Goal: Task Accomplishment & Management: Complete application form

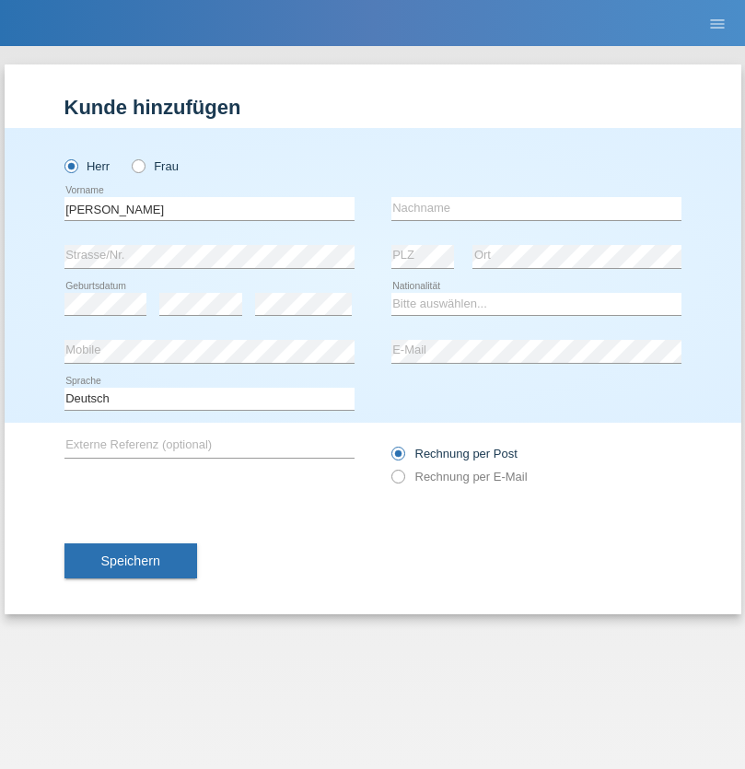
type input "David"
click at [536, 208] on input "text" at bounding box center [536, 208] width 290 height 23
type input "Senn"
select select "CH"
select select "en"
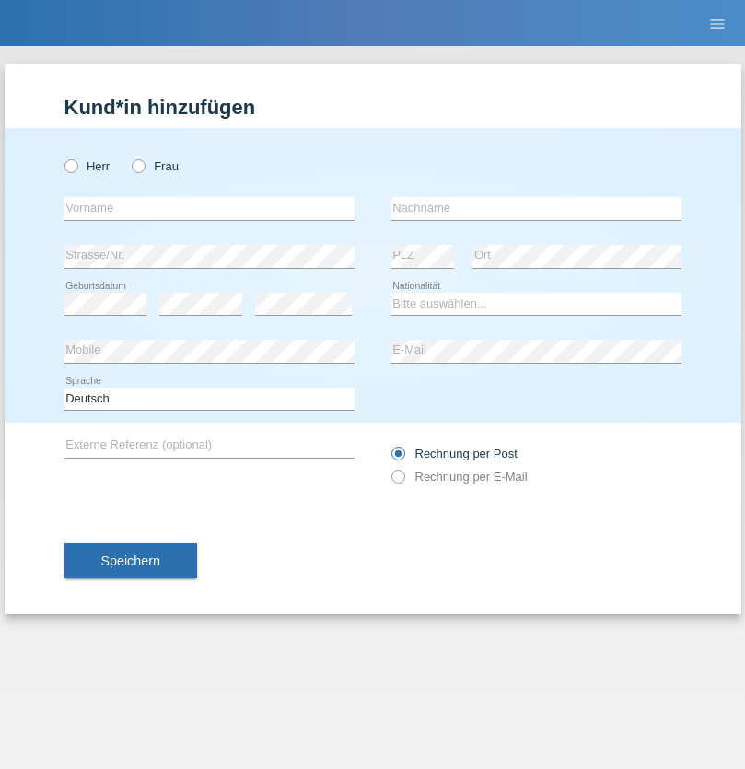
radio input "true"
click at [209, 208] on input "text" at bounding box center [209, 208] width 290 height 23
type input "Esraa"
click at [536, 208] on input "text" at bounding box center [536, 208] width 290 height 23
type input "[PERSON_NAME]"
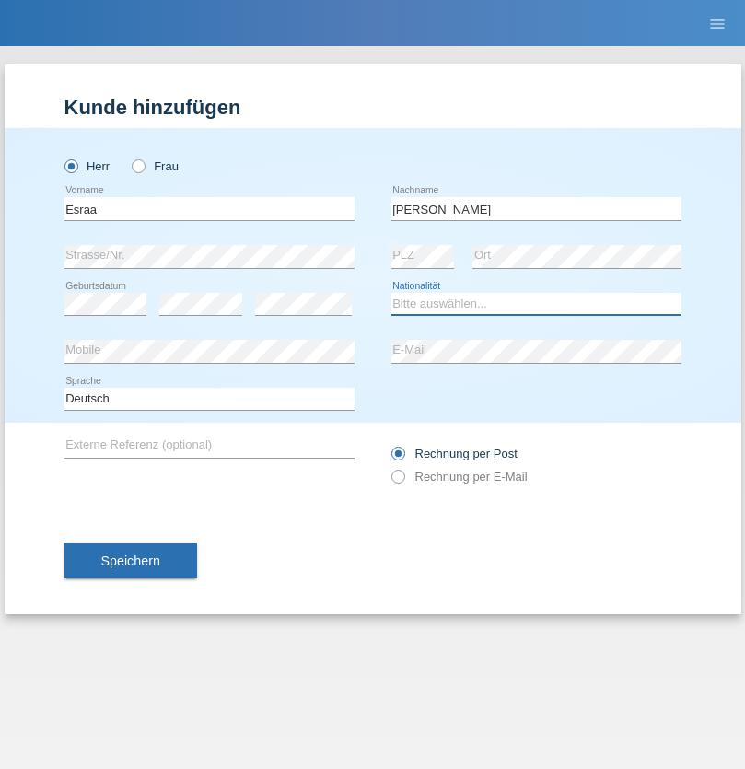
select select "EG"
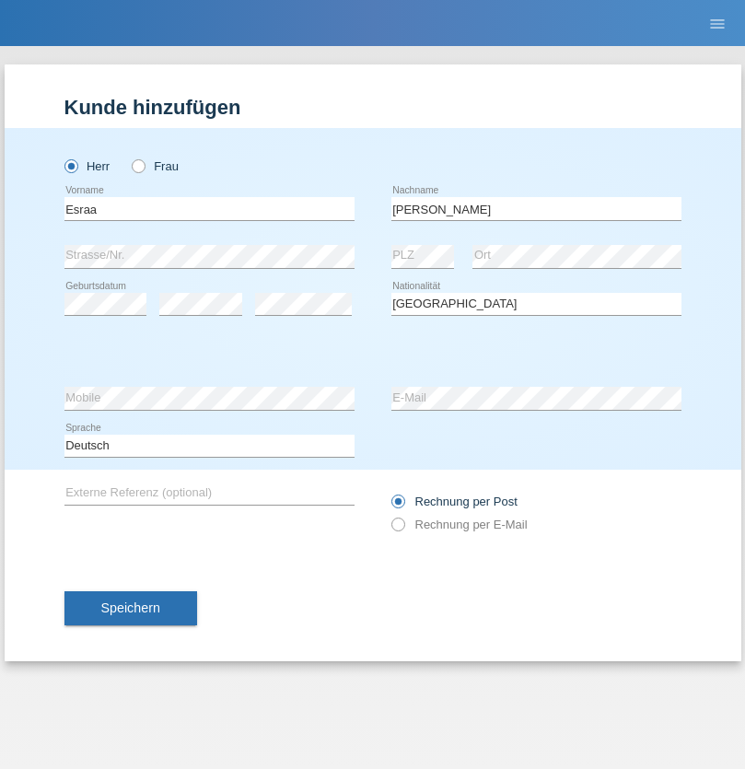
select select "C"
select select "05"
select select "03"
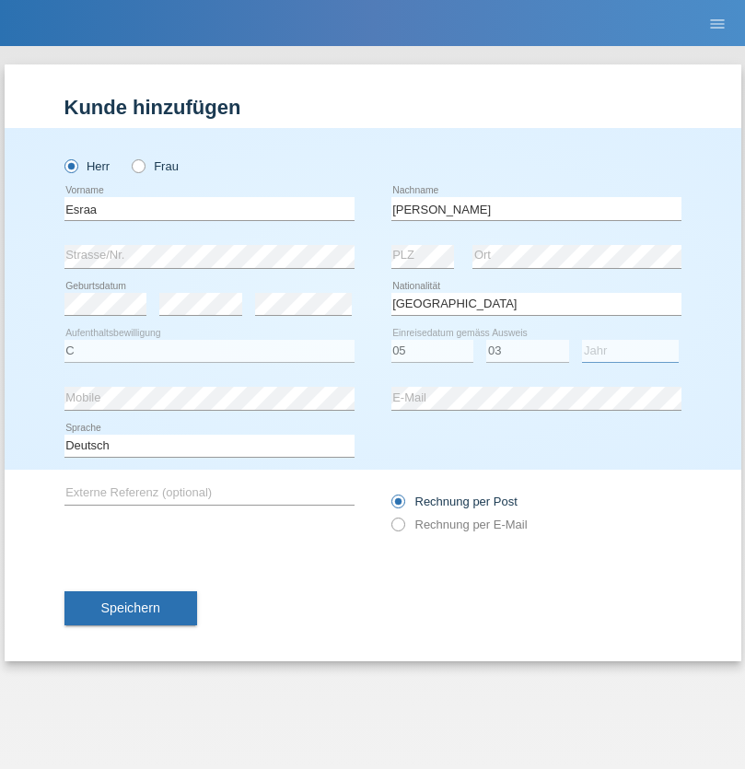
select select "2013"
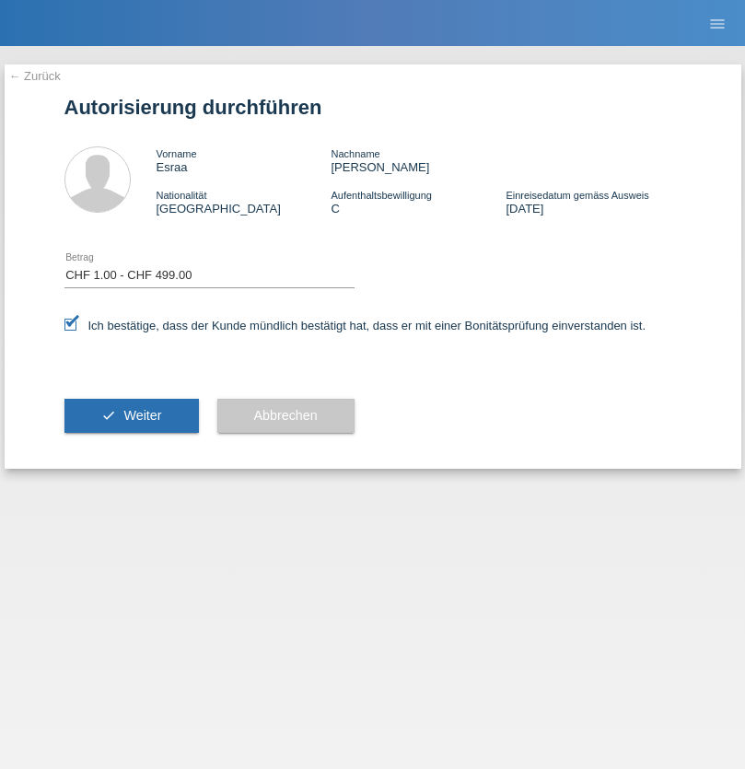
select select "1"
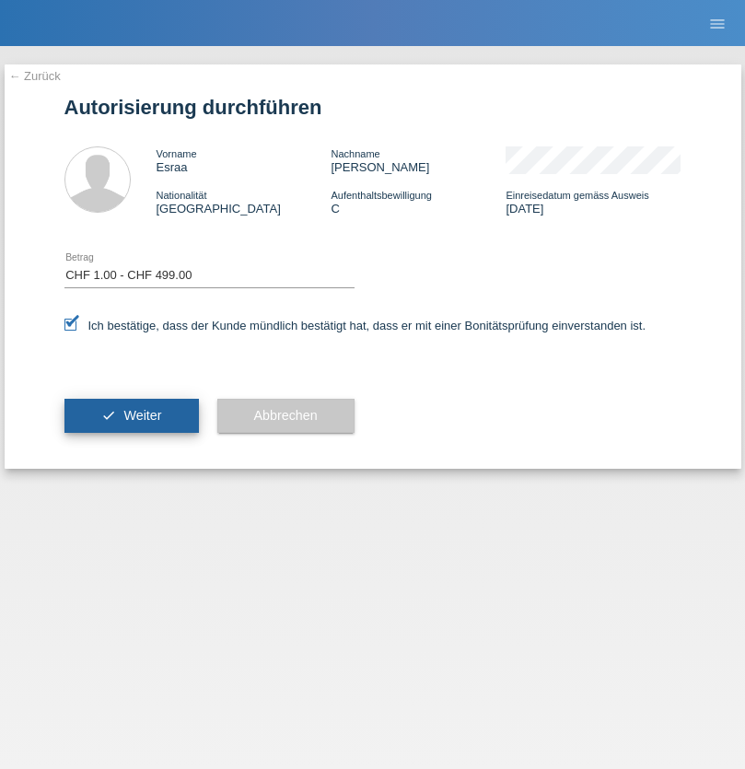
click at [131, 415] on span "Weiter" at bounding box center [142, 415] width 38 height 15
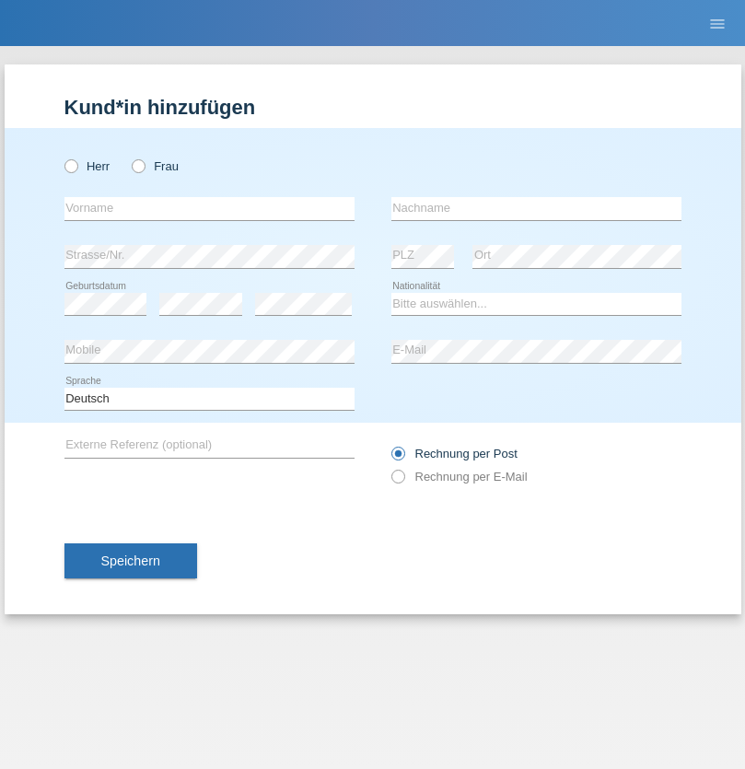
radio input "true"
click at [209, 208] on input "text" at bounding box center [209, 208] width 290 height 23
type input "[PERSON_NAME]"
click at [536, 208] on input "text" at bounding box center [536, 208] width 290 height 23
type input "Zeman"
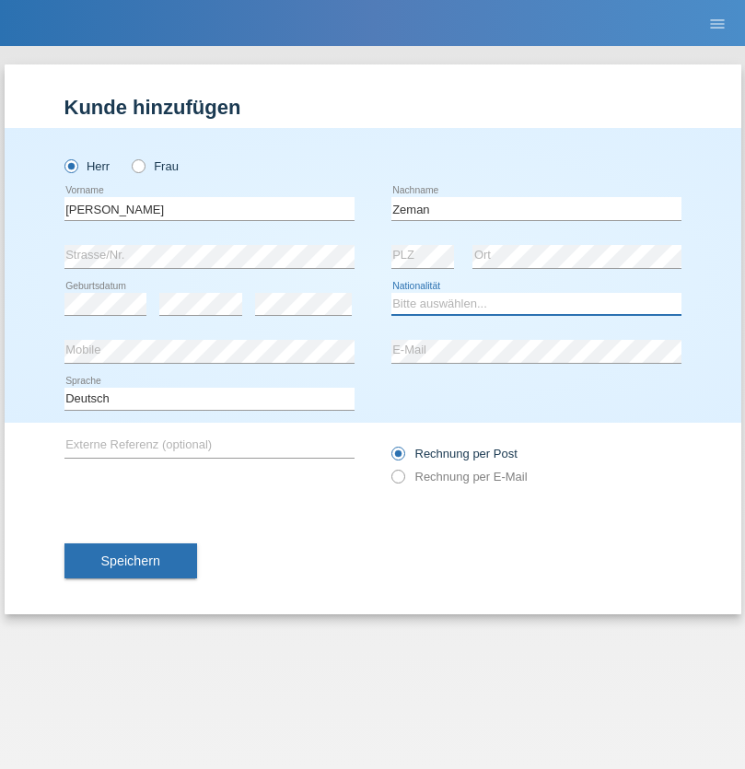
select select "CH"
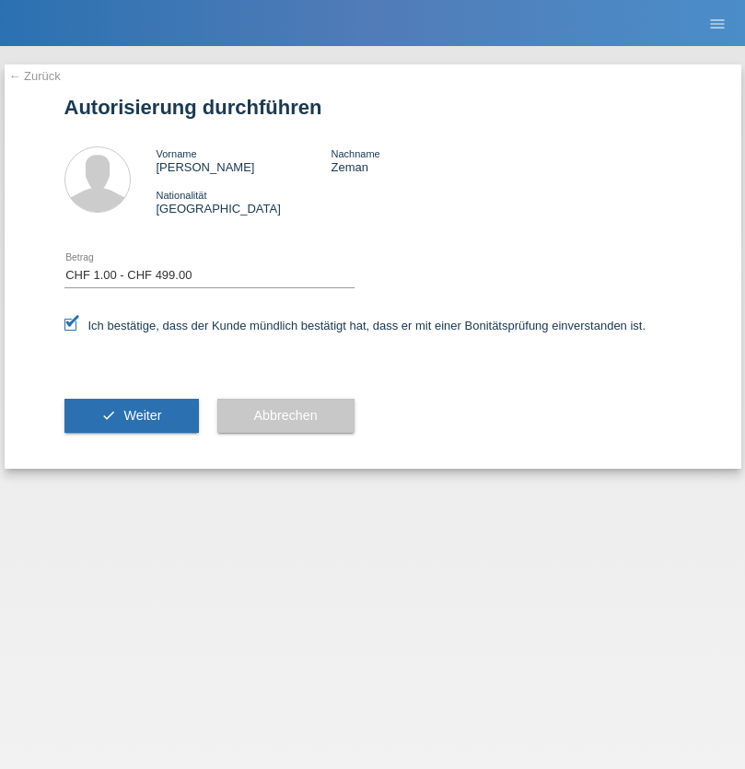
select select "1"
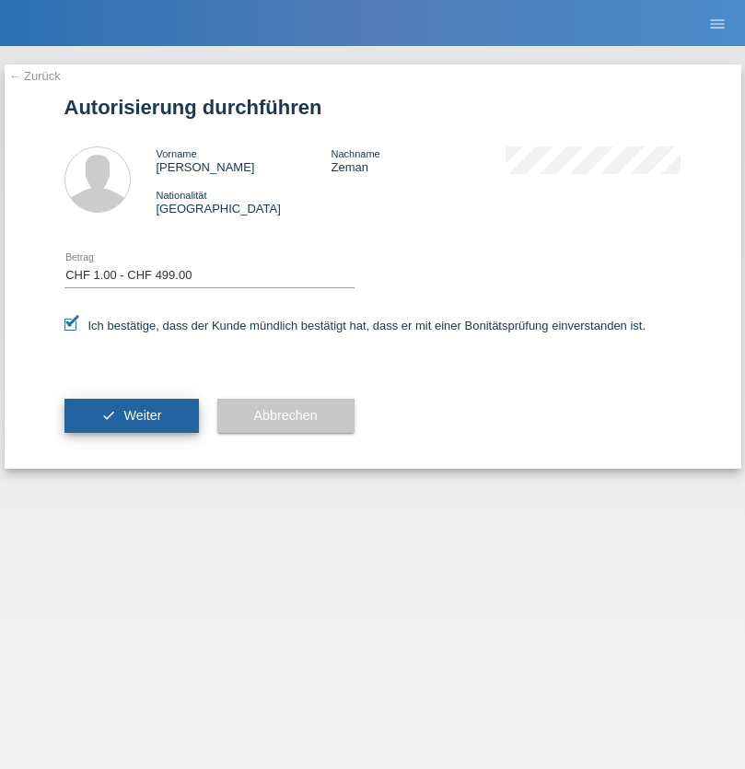
click at [131, 415] on span "Weiter" at bounding box center [142, 415] width 38 height 15
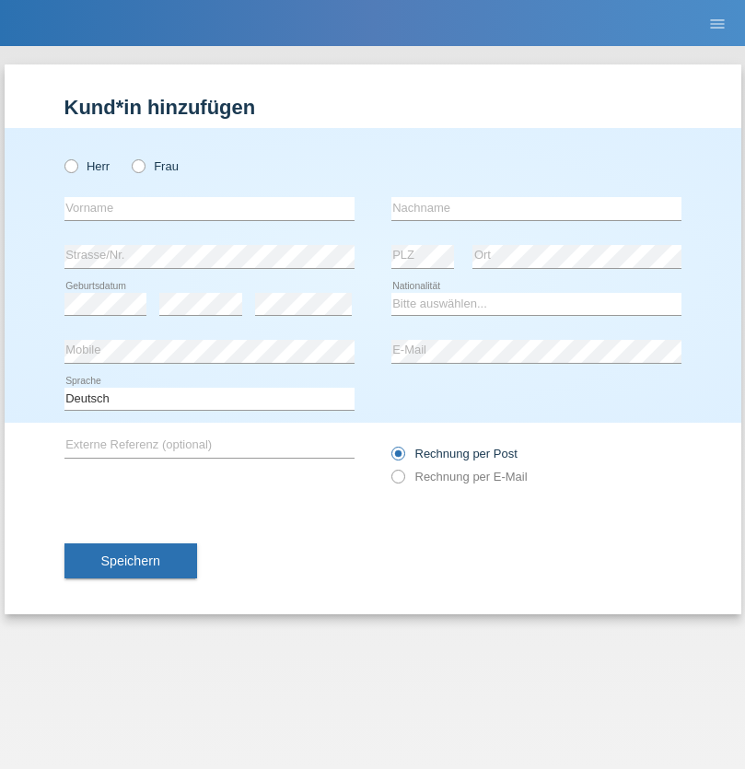
radio input "true"
click at [209, 208] on input "text" at bounding box center [209, 208] width 290 height 23
type input "Marija"
click at [536, 208] on input "text" at bounding box center [536, 208] width 290 height 23
type input "Murina"
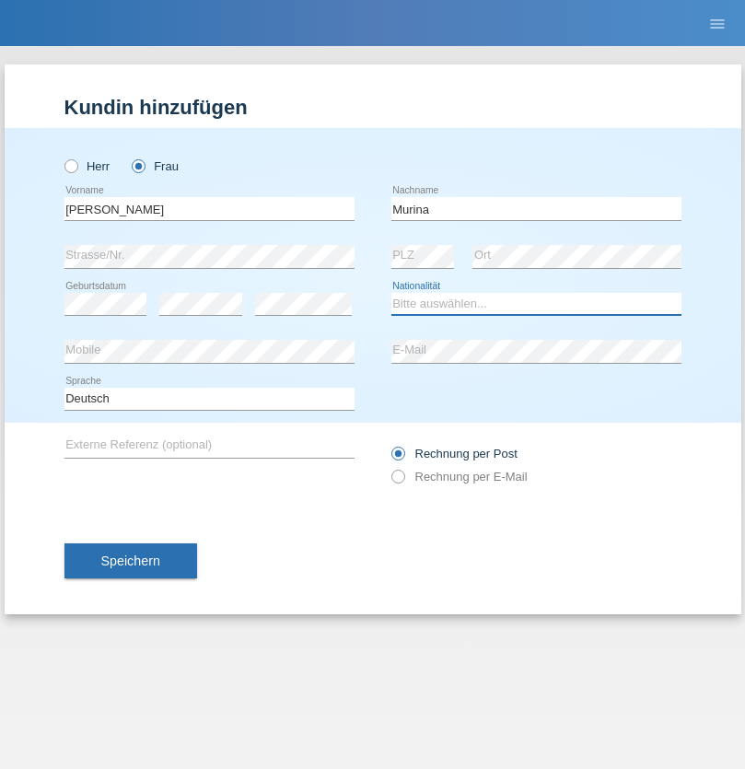
select select "RS"
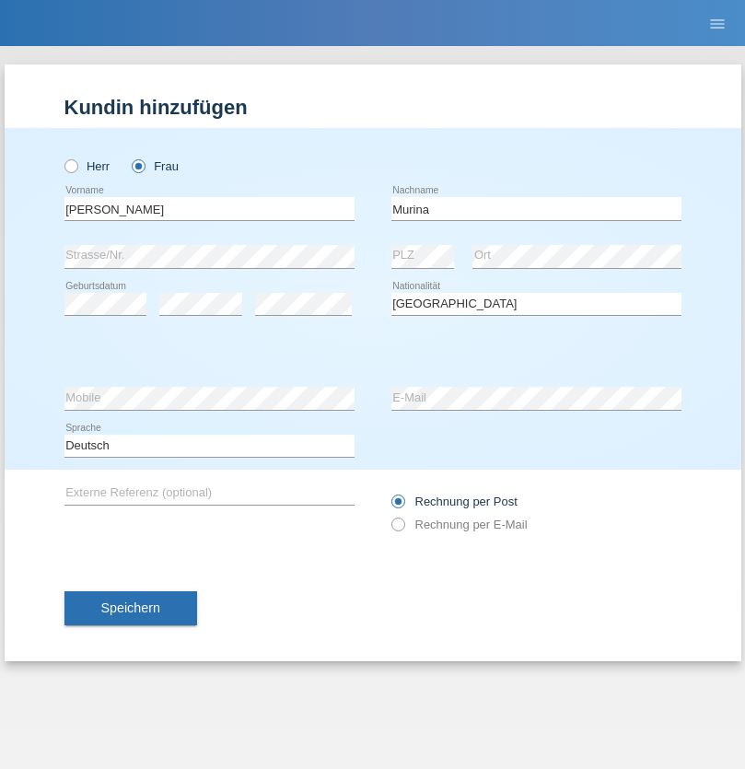
select select "C"
select select "02"
select select "07"
select select "1989"
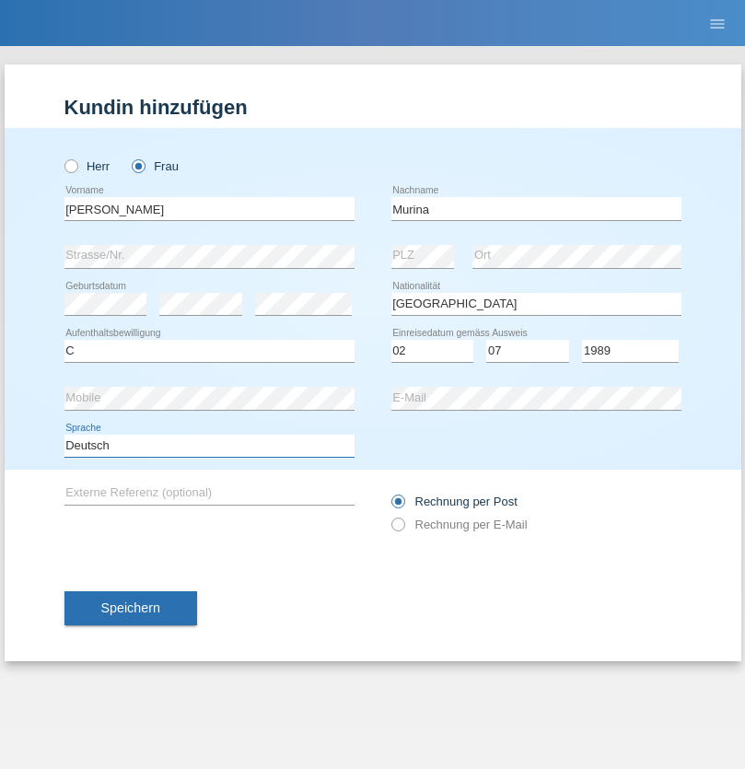
select select "en"
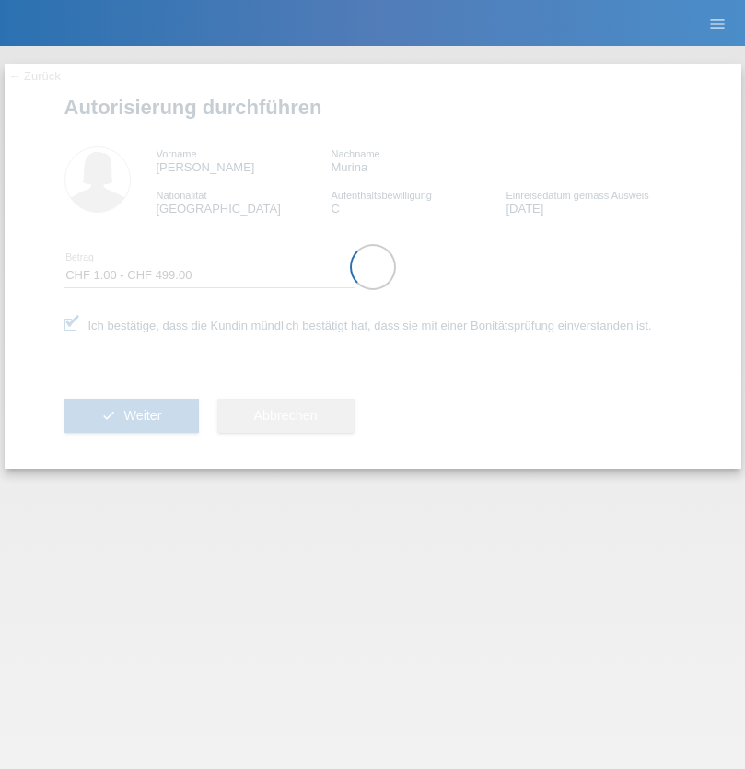
select select "1"
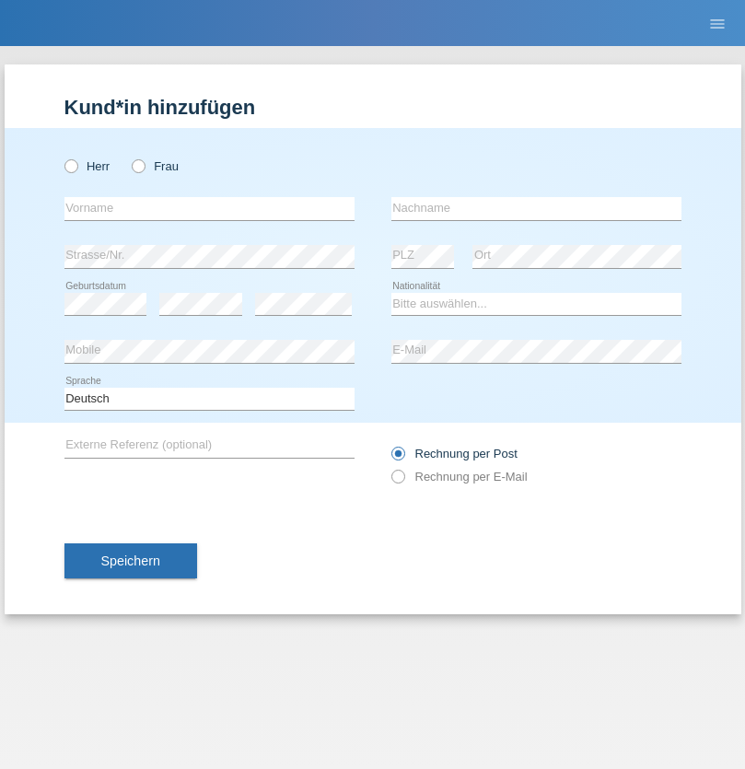
radio input "true"
click at [209, 208] on input "text" at bounding box center [209, 208] width 290 height 23
type input "Ahmed"
click at [536, 208] on input "text" at bounding box center [536, 208] width 290 height 23
type input "Mostafa"
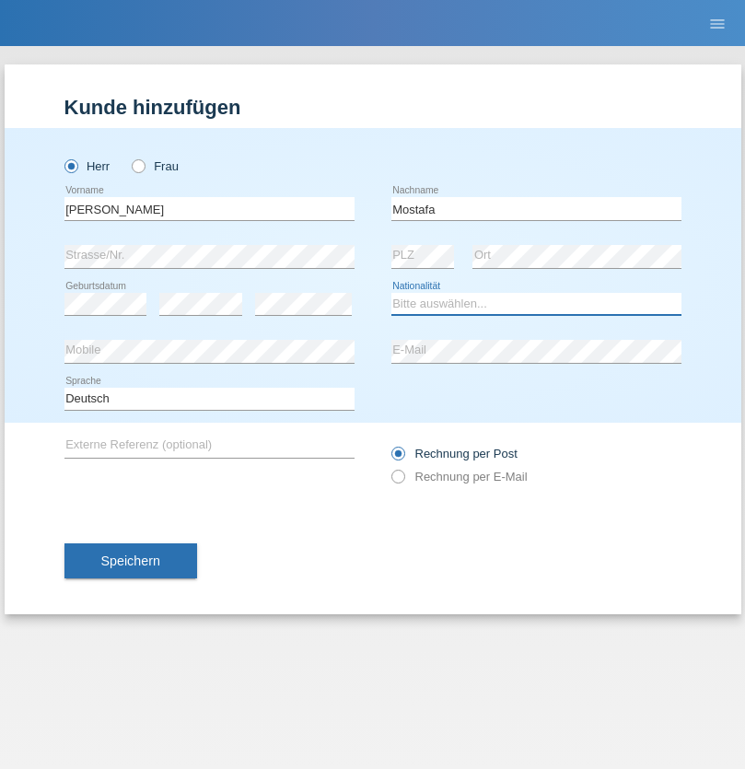
select select "EG"
select select "C"
select select "05"
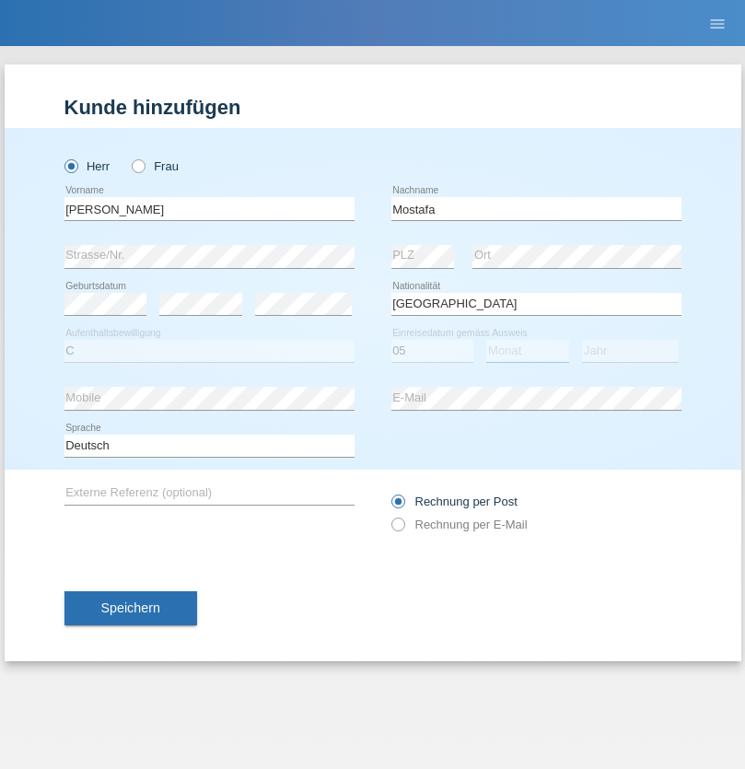
select select "03"
select select "2013"
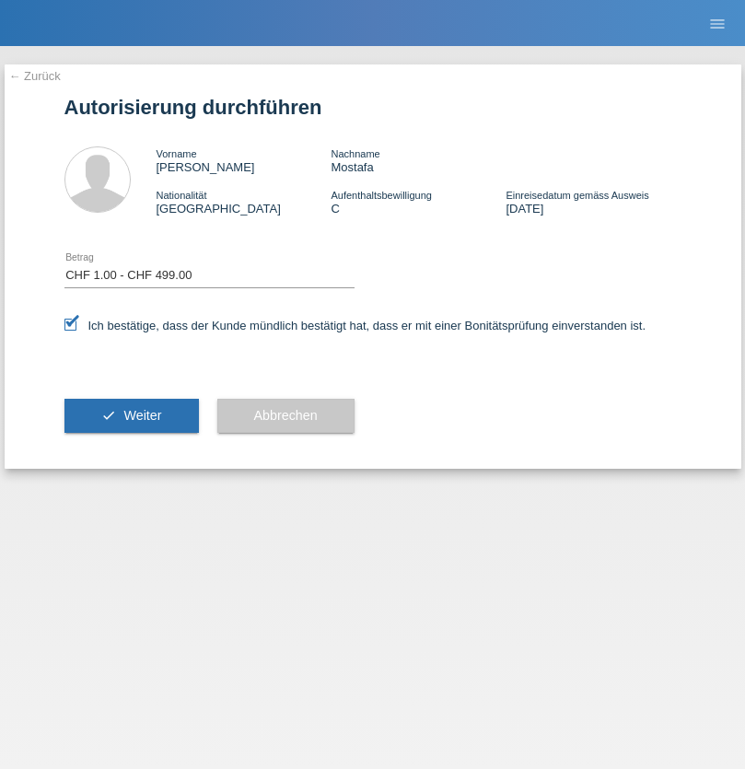
select select "1"
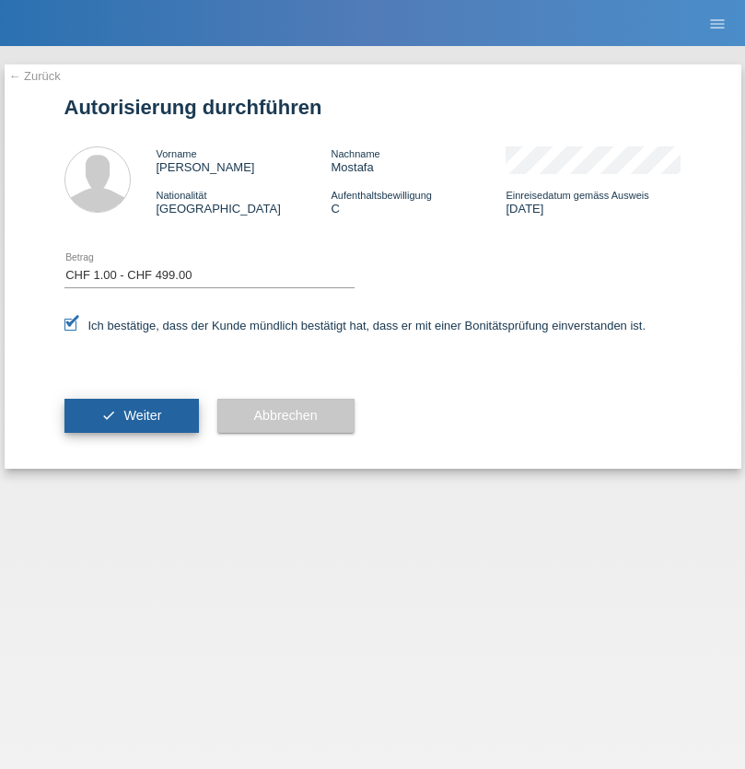
click at [131, 415] on span "Weiter" at bounding box center [142, 415] width 38 height 15
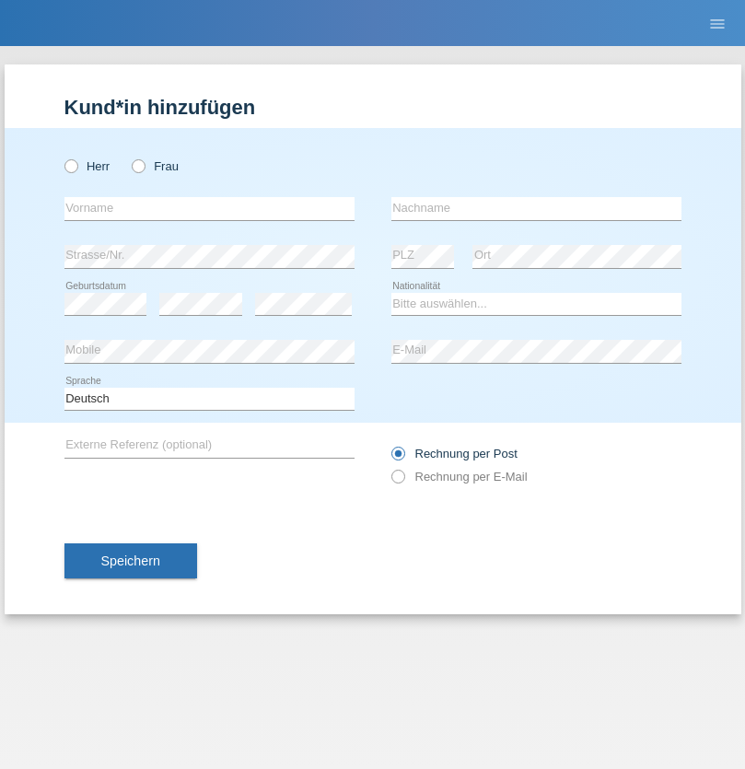
radio input "true"
click at [209, 208] on input "text" at bounding box center [209, 208] width 290 height 23
type input "Mohammad Qais"
click at [536, 208] on input "text" at bounding box center [536, 208] width 290 height 23
type input "Nemani"
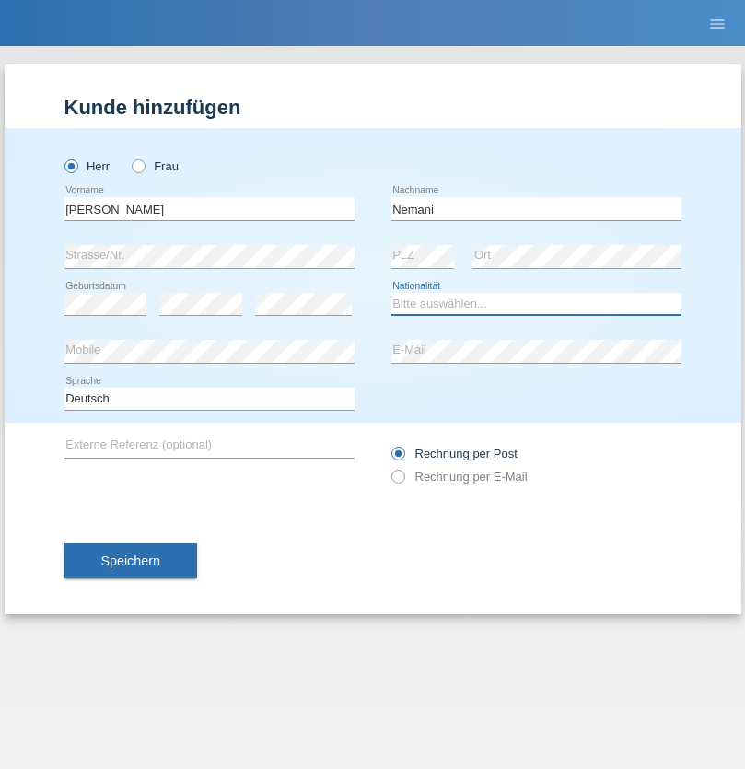
select select "AF"
select select "C"
select select "02"
select select "01"
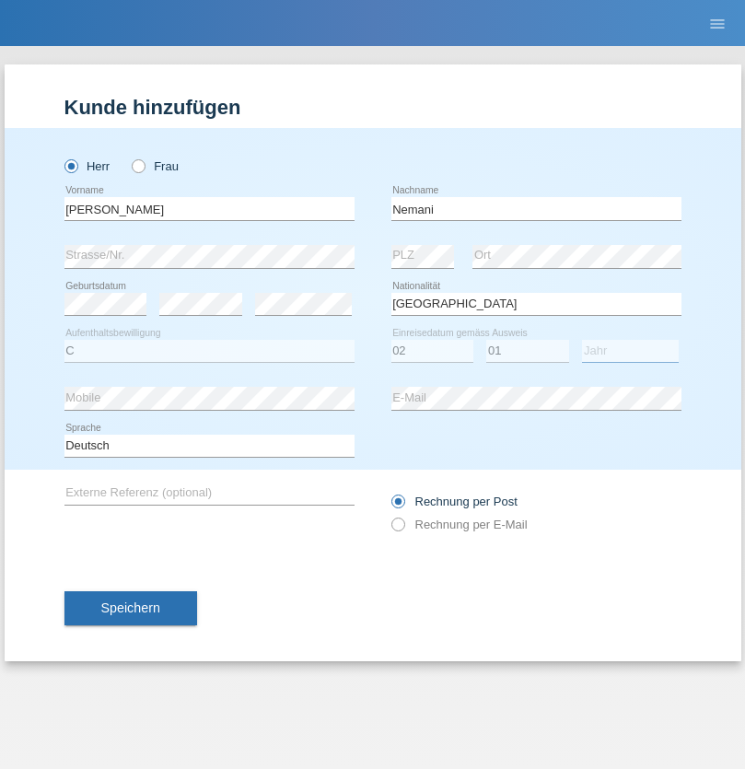
select select "2021"
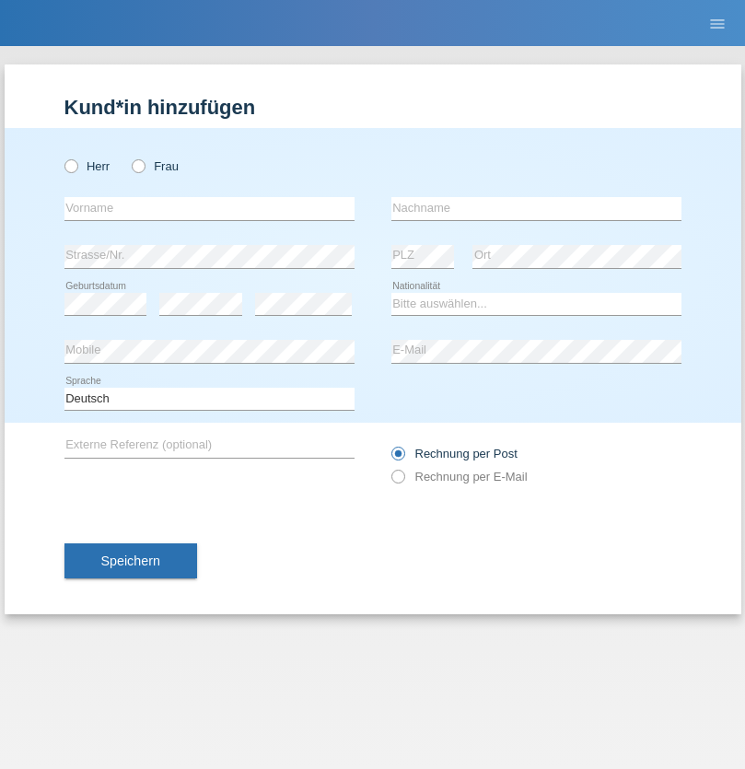
radio input "true"
click at [209, 208] on input "text" at bounding box center [209, 208] width 290 height 23
type input "[PERSON_NAME]"
click at [536, 208] on input "text" at bounding box center [536, 208] width 290 height 23
type input "Jacquet"
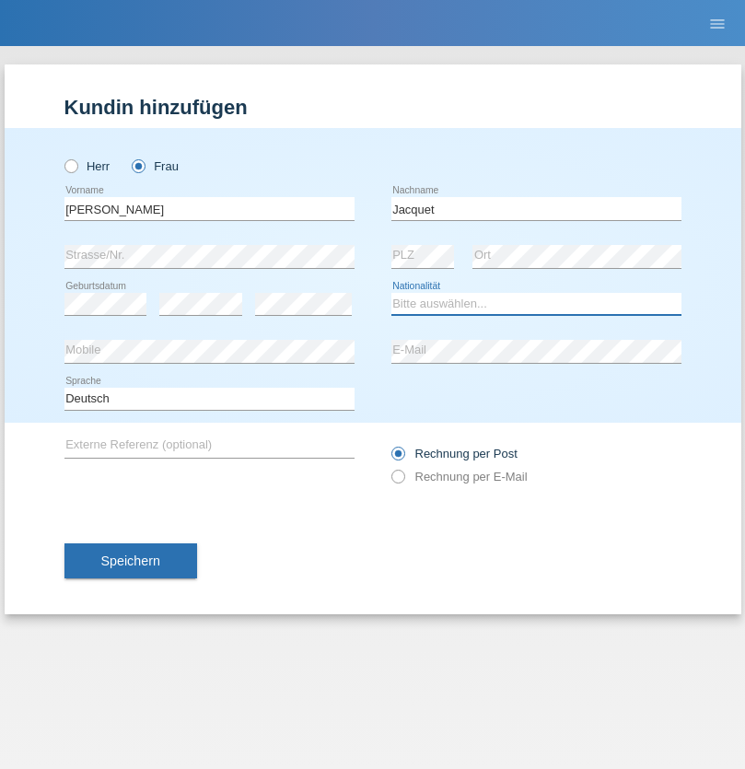
select select "CH"
radio input "true"
select select "DE"
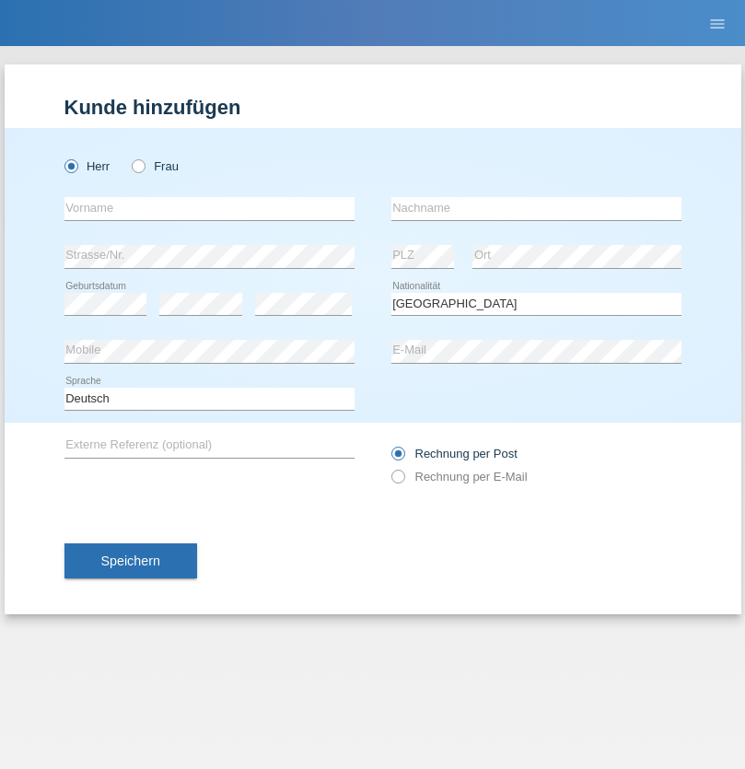
select select "C"
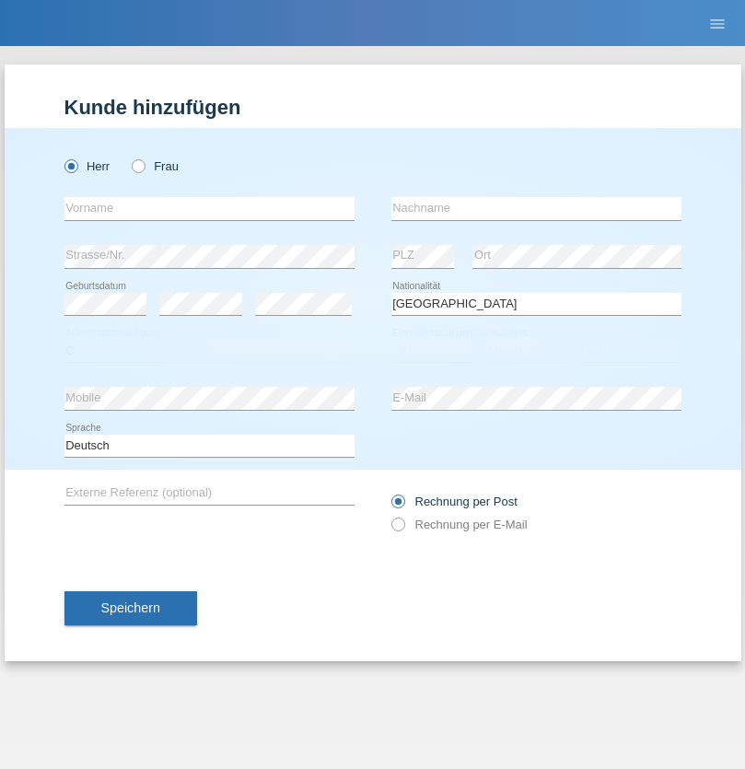
select select "07"
select select "11"
select select "1972"
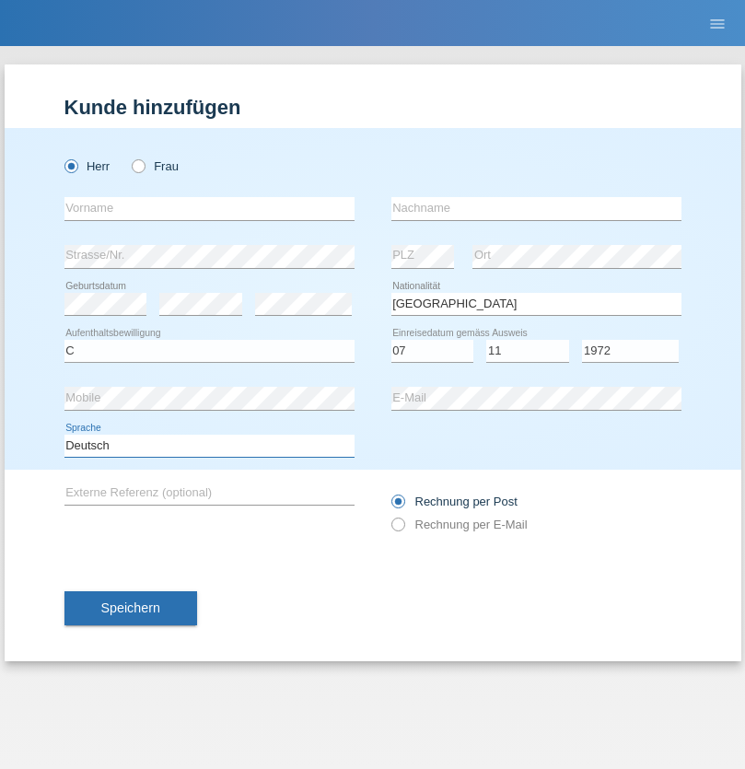
select select "en"
